Goal: Information Seeking & Learning: Learn about a topic

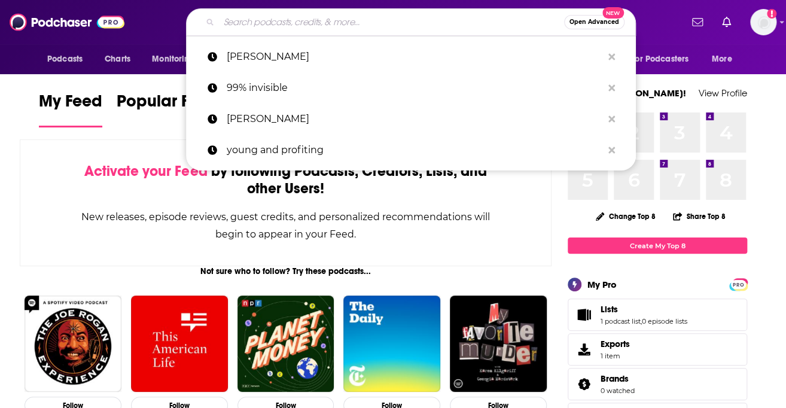
click at [315, 21] on input "Search podcasts, credits, & more..." at bounding box center [391, 22] width 345 height 19
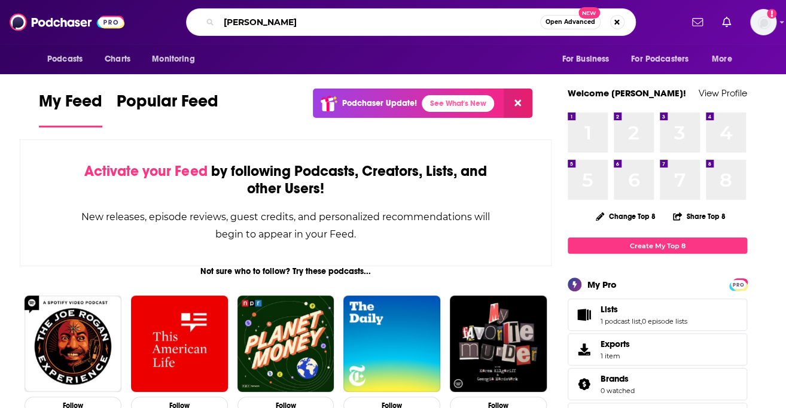
type input "[PERSON_NAME]"
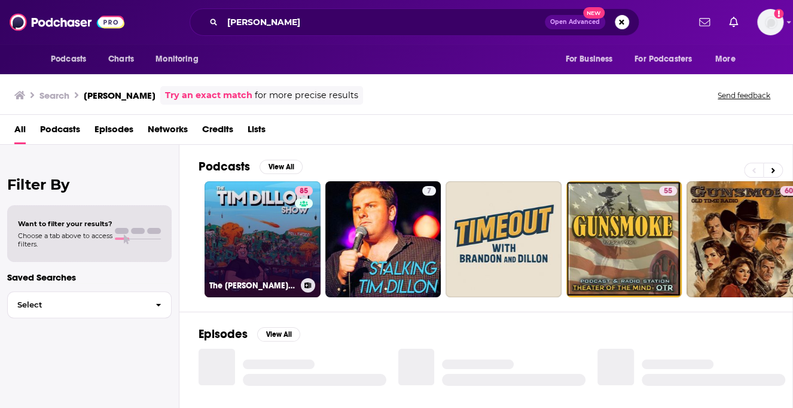
click at [266, 229] on link "85 The [PERSON_NAME] Show" at bounding box center [263, 239] width 116 height 116
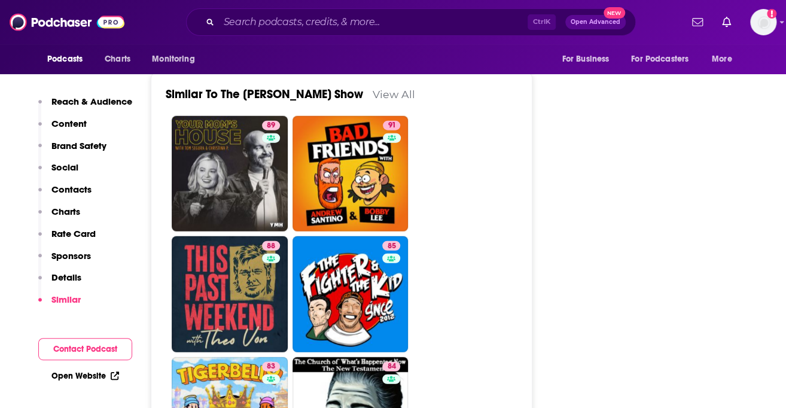
scroll to position [3205, 0]
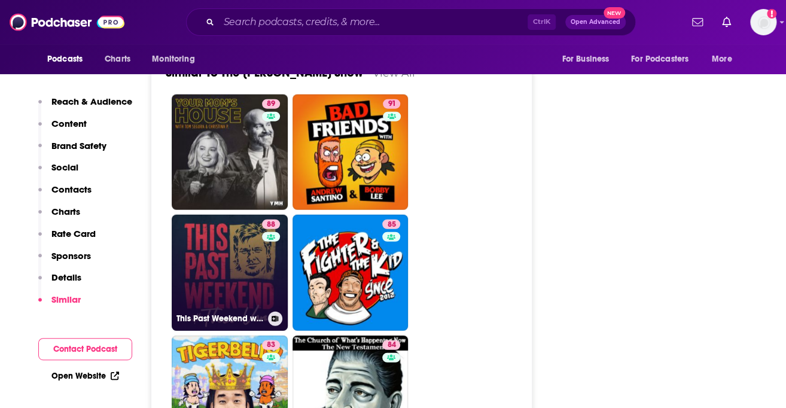
click at [222, 215] on link "88 This Past Weekend w/ [PERSON_NAME]" at bounding box center [230, 273] width 116 height 116
type input "[URL][DOMAIN_NAME]"
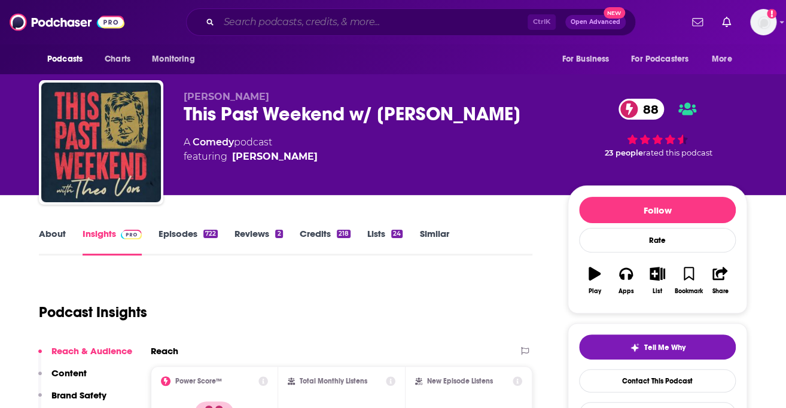
click at [333, 19] on input "Search podcasts, credits, & more..." at bounding box center [373, 22] width 309 height 19
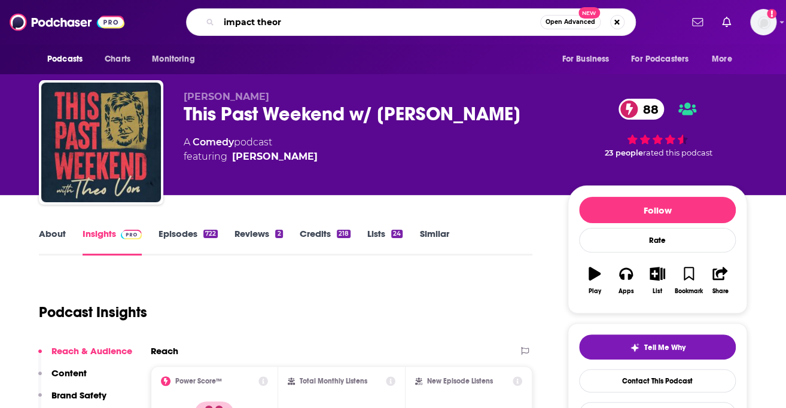
type input "impact theory"
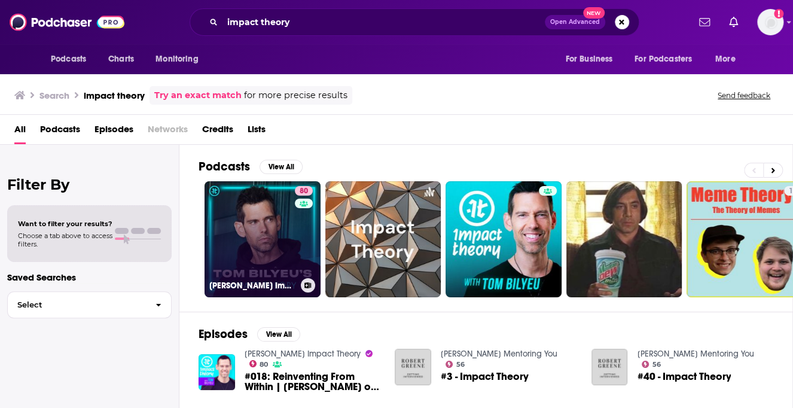
click at [278, 222] on link "80 [PERSON_NAME] Impact Theory" at bounding box center [263, 239] width 116 height 116
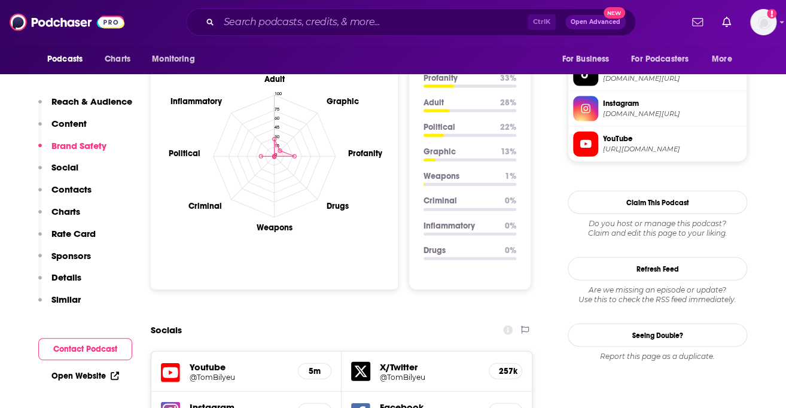
scroll to position [1531, 0]
